Goal: Information Seeking & Learning: Learn about a topic

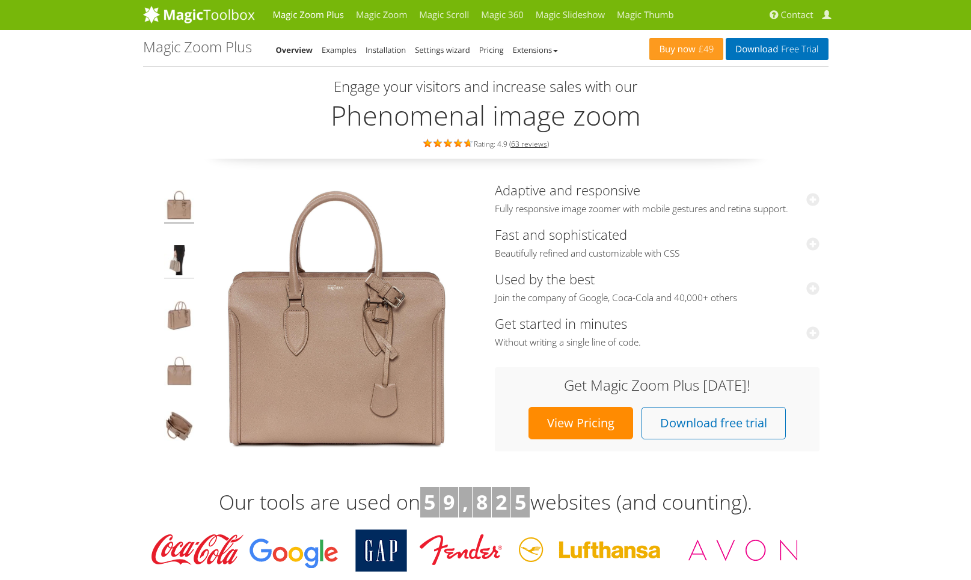
click at [173, 275] on img at bounding box center [179, 262] width 30 height 34
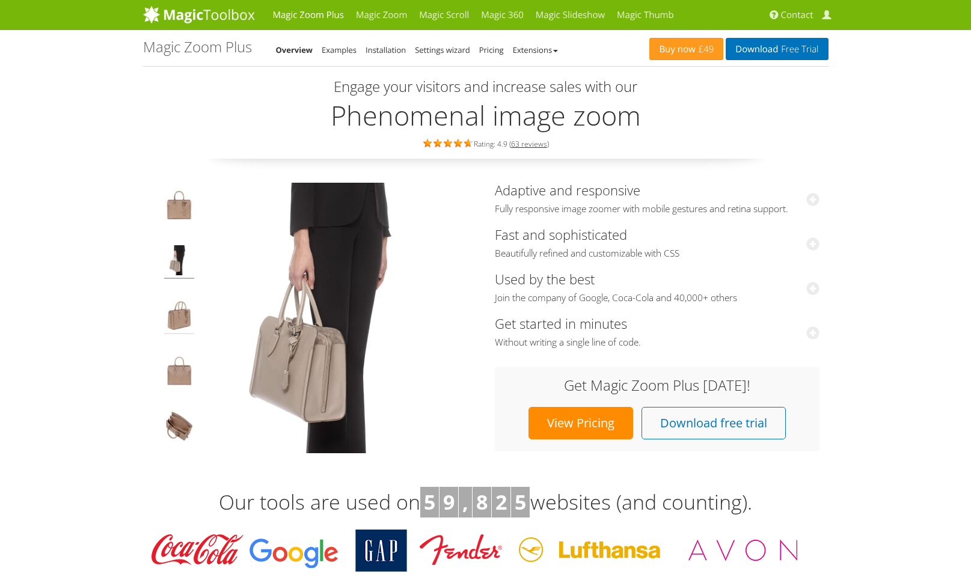
click at [173, 301] on img at bounding box center [179, 318] width 30 height 34
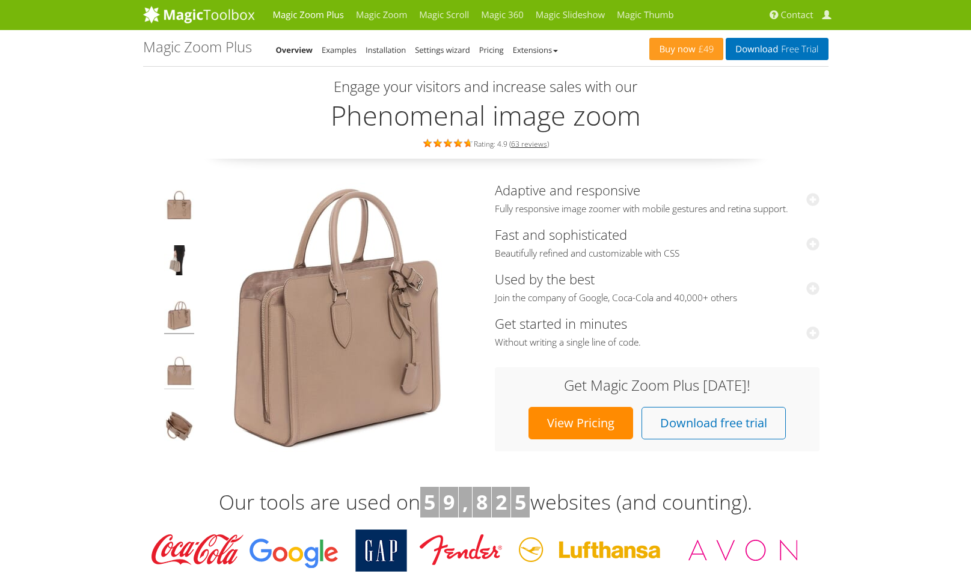
click at [175, 358] on img at bounding box center [179, 373] width 30 height 34
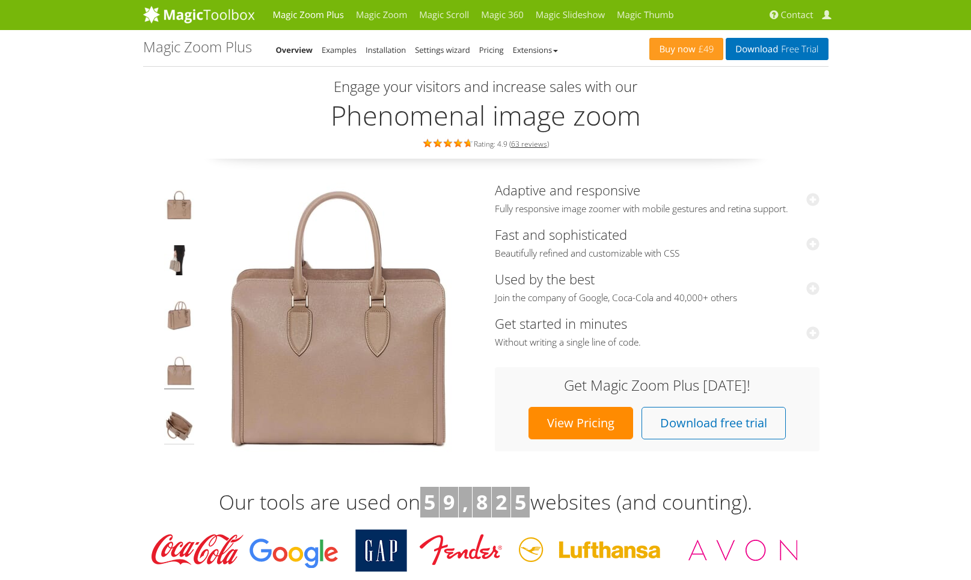
click at [171, 417] on img at bounding box center [179, 428] width 30 height 34
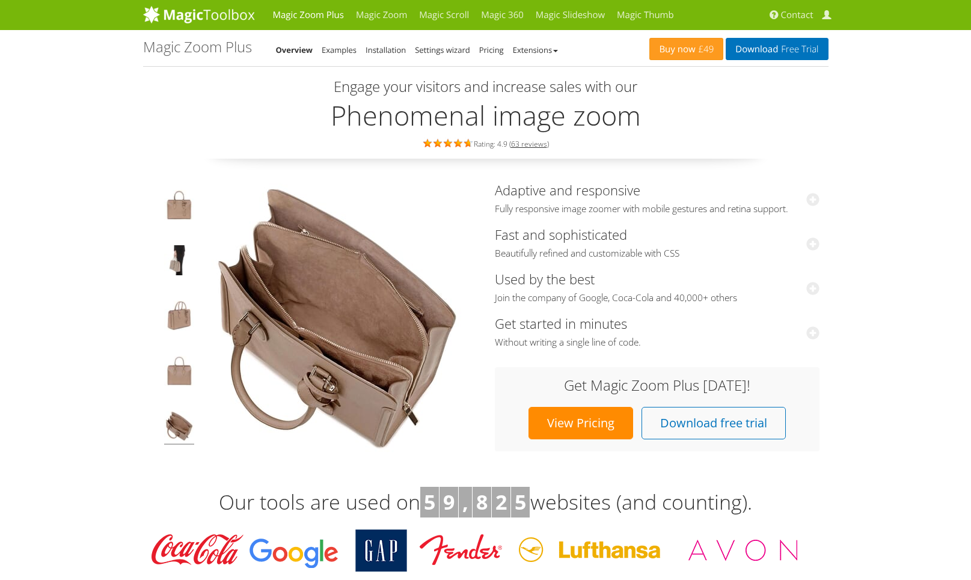
click at [572, 423] on link "View Pricing" at bounding box center [580, 423] width 105 height 32
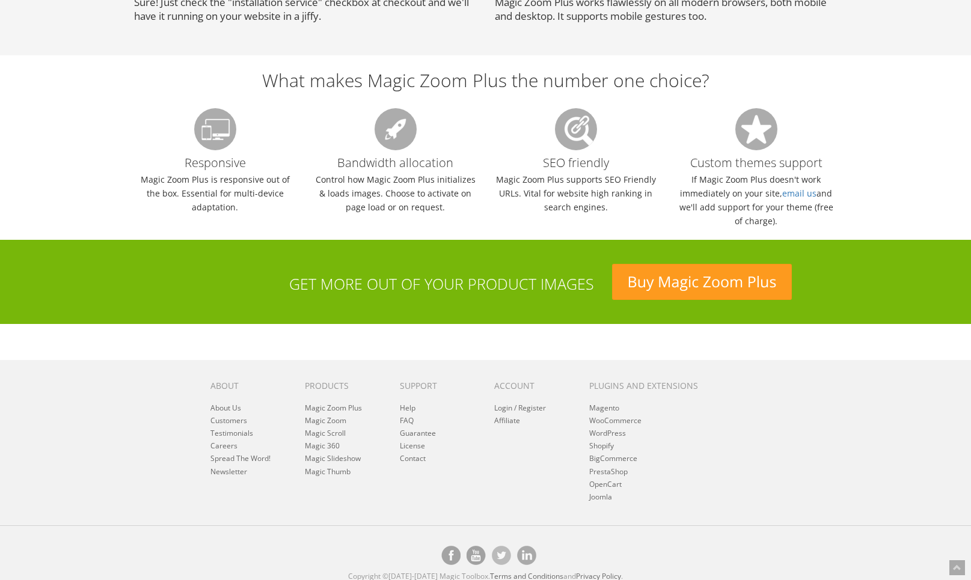
scroll to position [1193, 0]
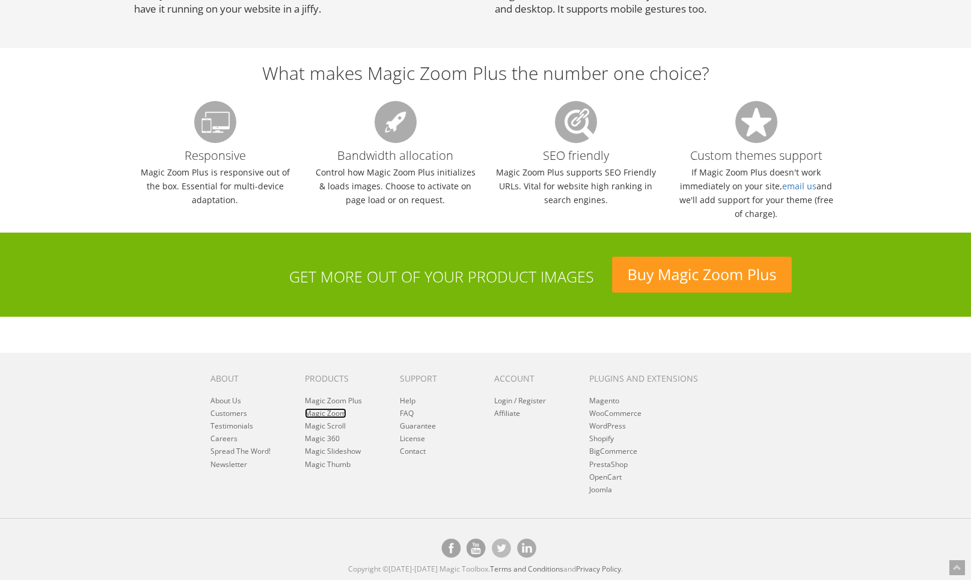
click at [333, 415] on link "Magic Zoom" at bounding box center [325, 413] width 41 height 10
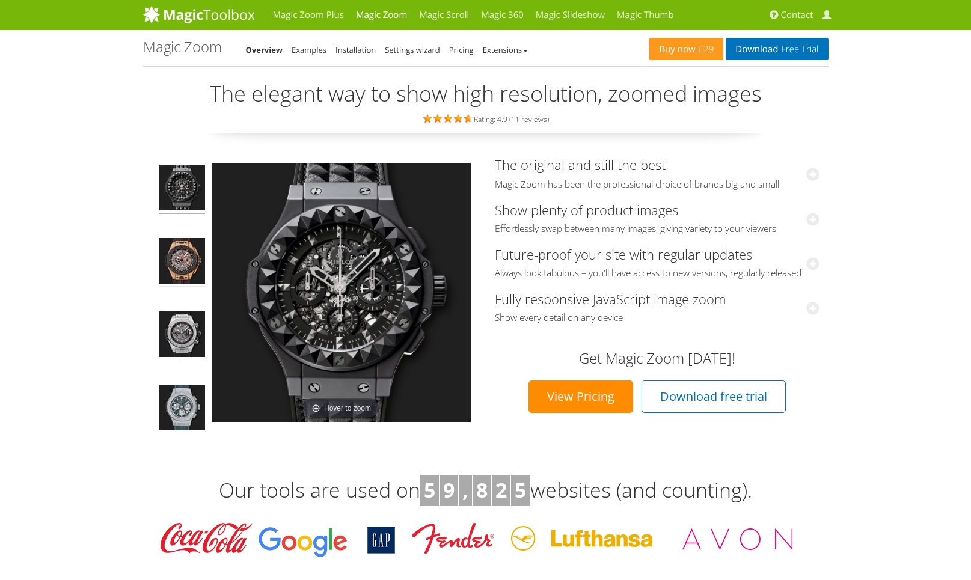
click at [179, 268] on img at bounding box center [182, 262] width 46 height 49
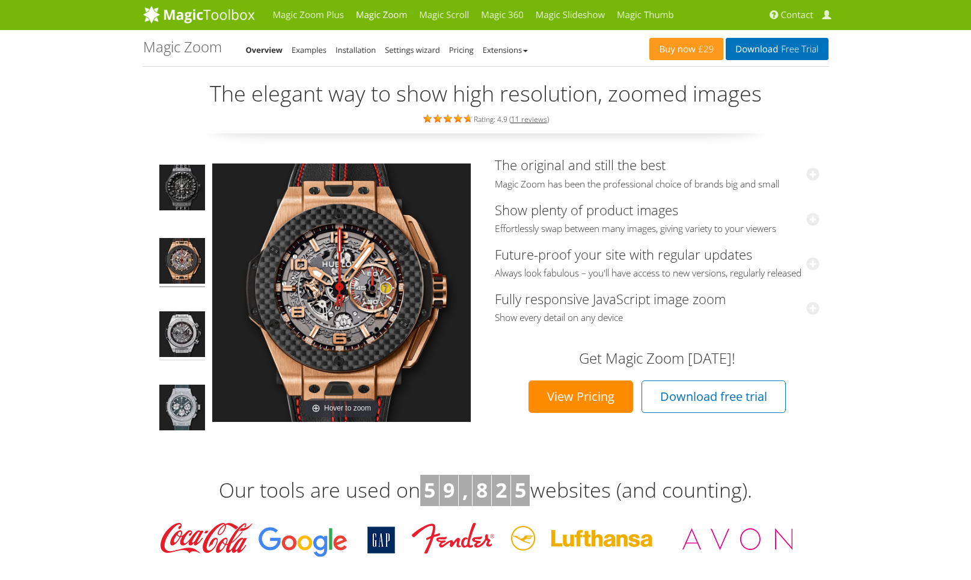
click at [180, 319] on img at bounding box center [182, 335] width 46 height 49
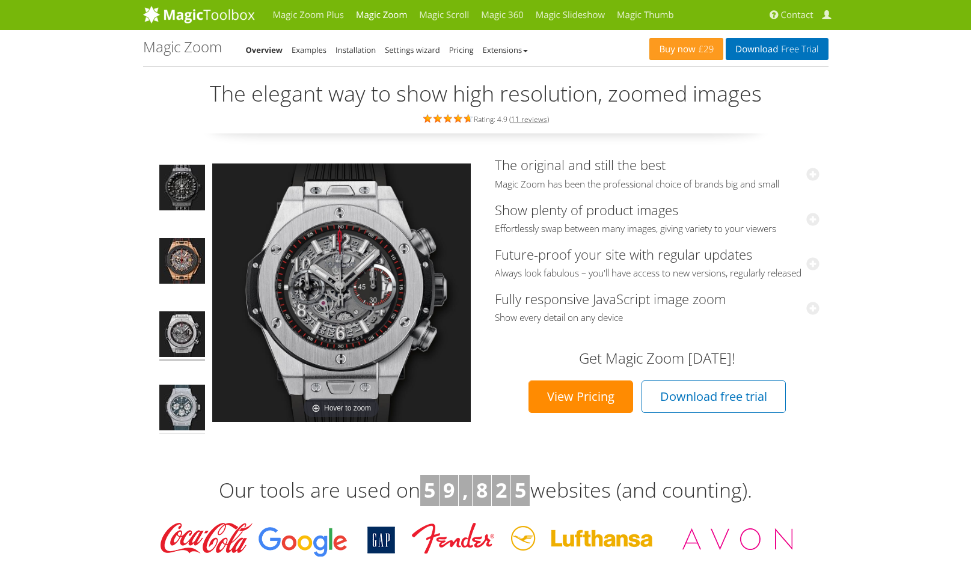
click at [170, 400] on img at bounding box center [182, 409] width 46 height 49
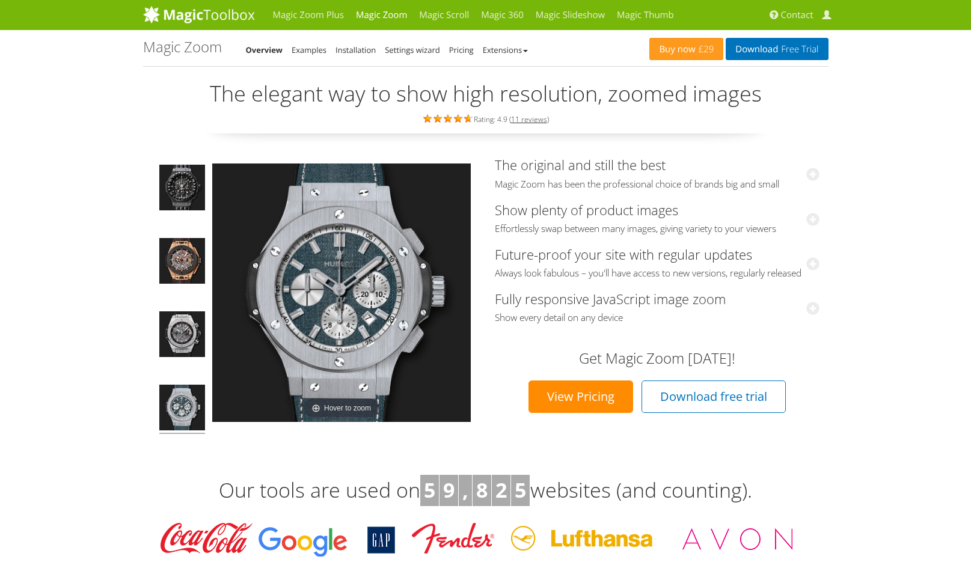
click at [582, 411] on link "View Pricing" at bounding box center [580, 396] width 105 height 32
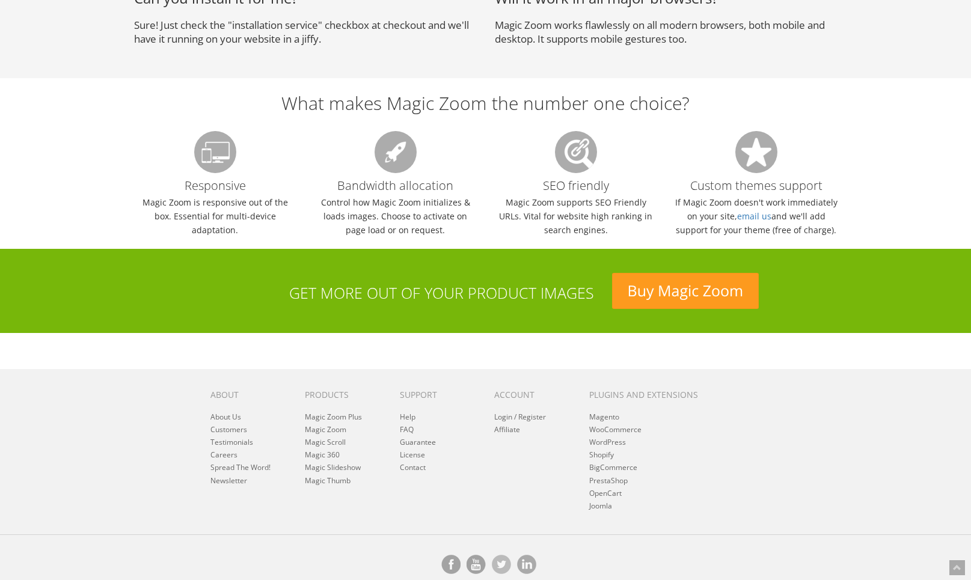
scroll to position [1164, 0]
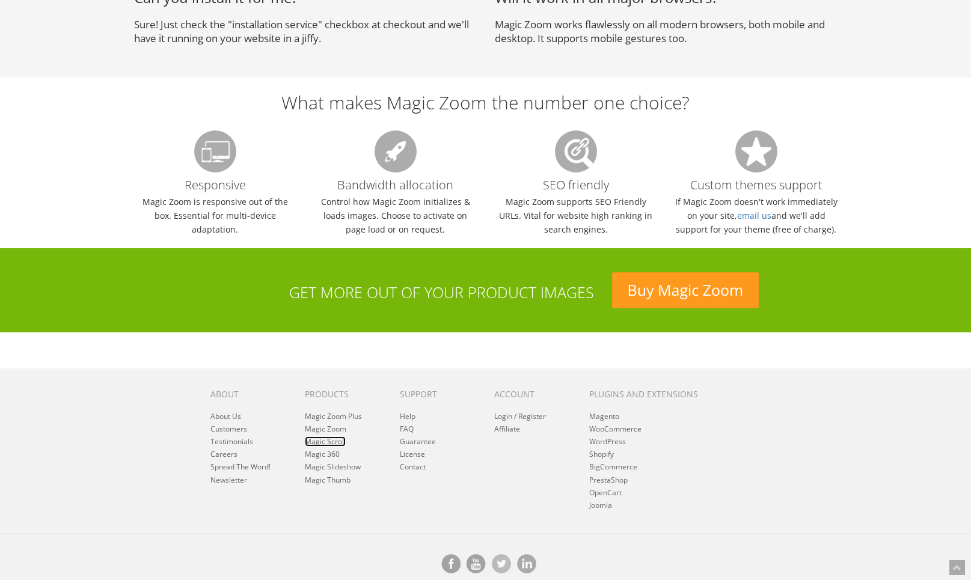
click at [317, 442] on link "Magic Scroll" at bounding box center [325, 441] width 41 height 10
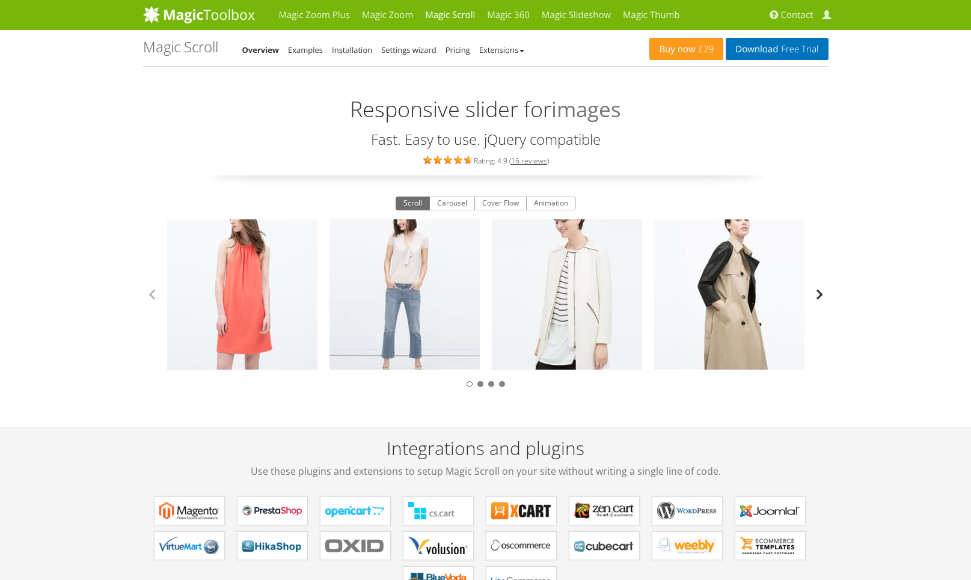
click at [814, 298] on button "button" at bounding box center [819, 294] width 18 height 18
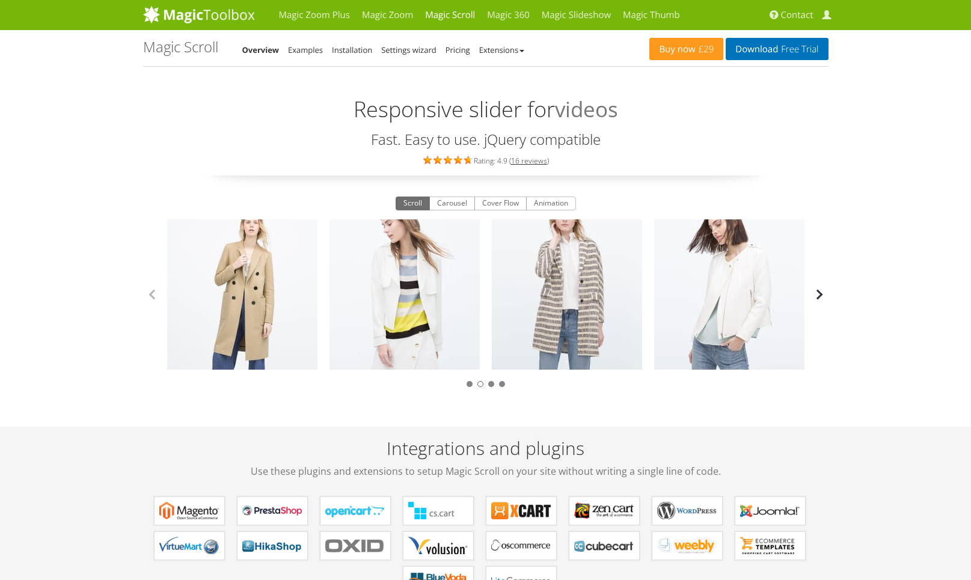
click at [814, 298] on button "button" at bounding box center [819, 294] width 18 height 18
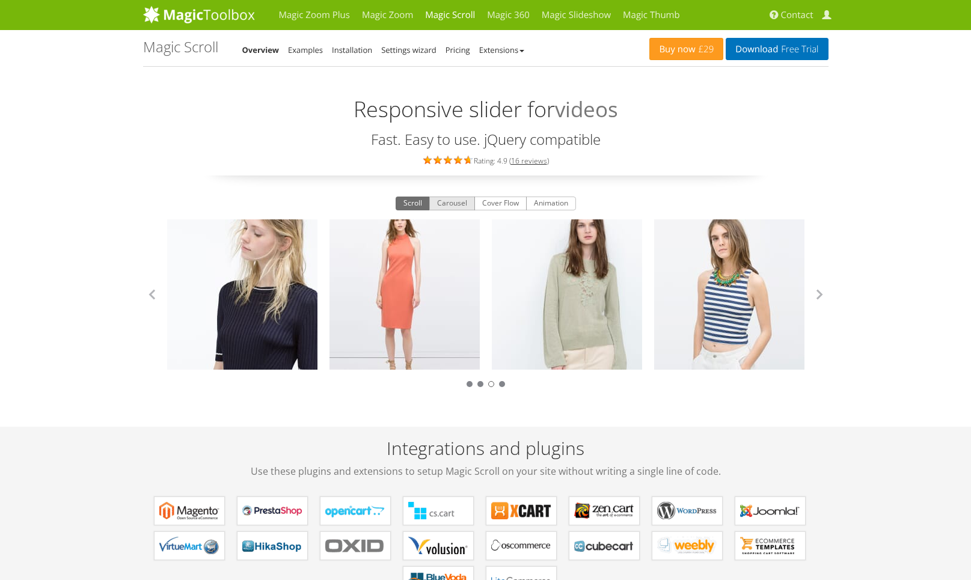
click at [445, 205] on button "Carousel" at bounding box center [452, 204] width 46 height 14
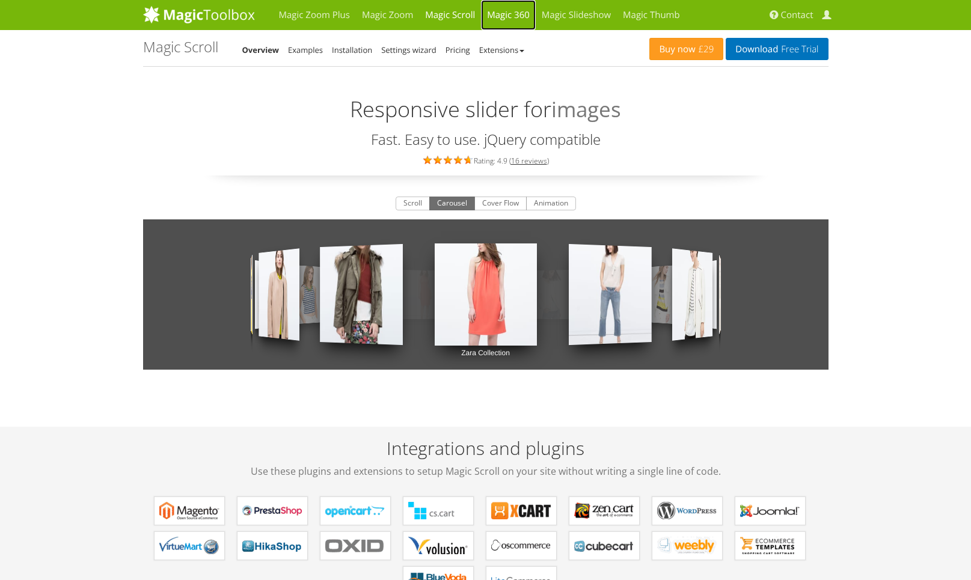
click at [500, 20] on link "Magic 360" at bounding box center [508, 15] width 55 height 30
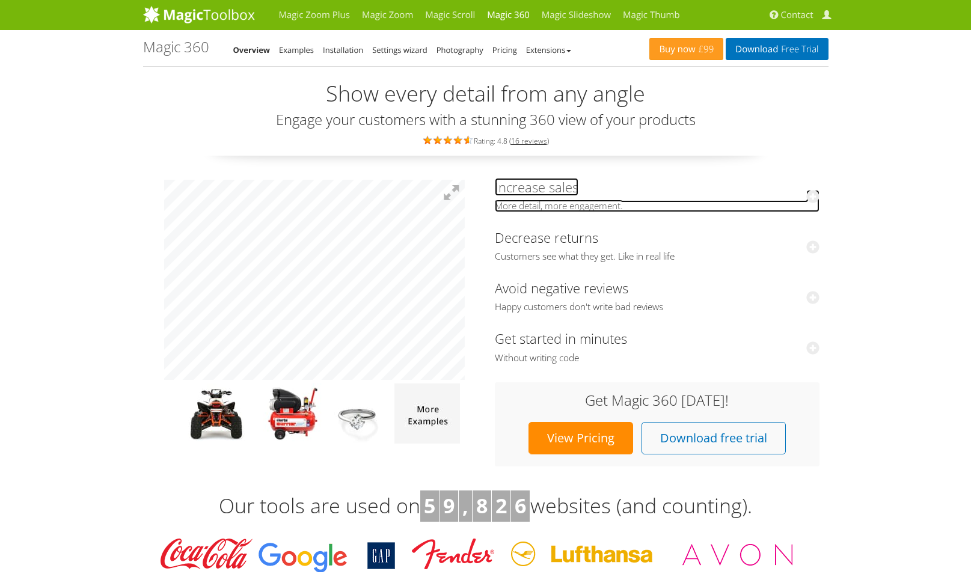
click at [814, 195] on icon at bounding box center [812, 196] width 13 height 13
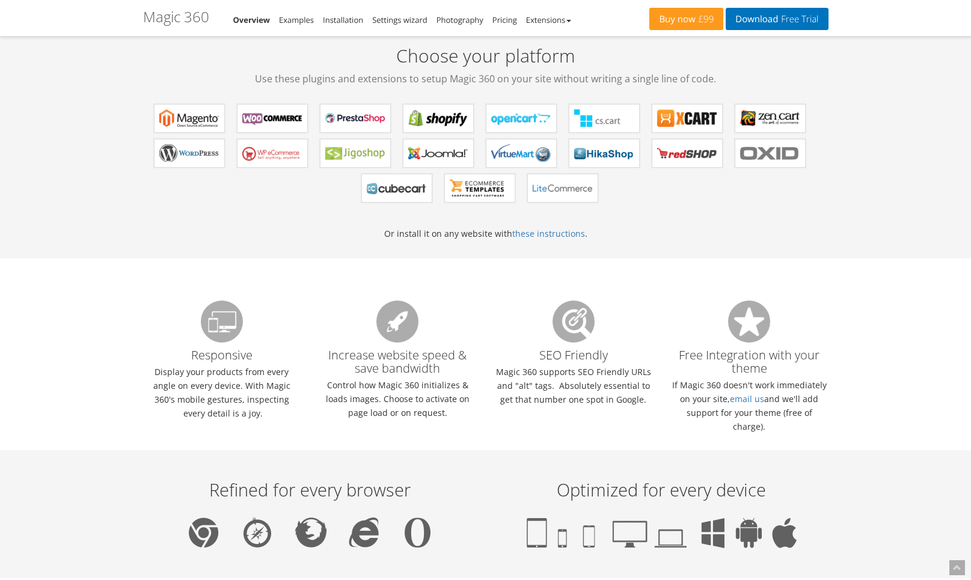
scroll to position [725, 0]
